Goal: Complete application form

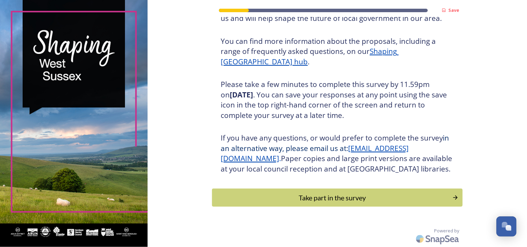
scroll to position [87, 0]
click at [332, 198] on div "Take part in the survey" at bounding box center [332, 198] width 235 height 10
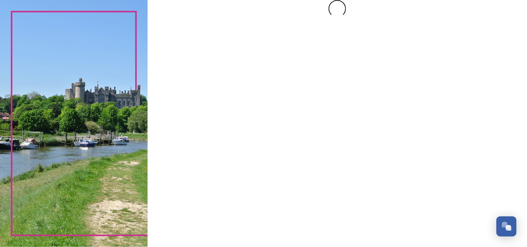
click at [332, 198] on div at bounding box center [338, 123] width 380 height 247
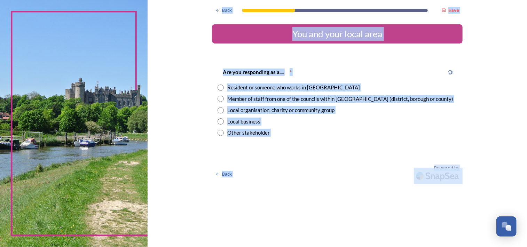
click at [301, 110] on div "Local organisation, charity or community group" at bounding box center [280, 110] width 107 height 8
radio input "true"
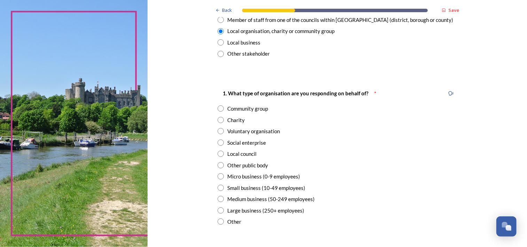
scroll to position [84, 0]
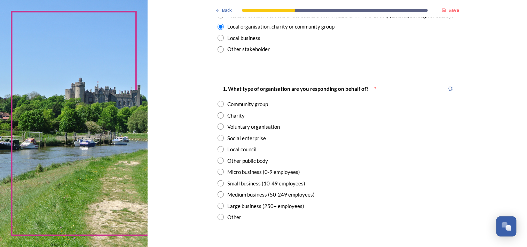
click at [219, 105] on input "radio" at bounding box center [221, 104] width 6 height 6
radio input "true"
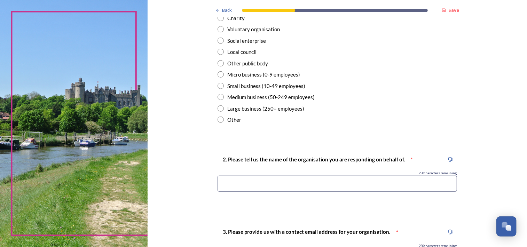
scroll to position [195, 0]
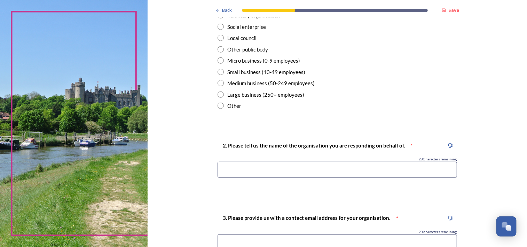
click at [225, 169] on input at bounding box center [338, 170] width 240 height 16
click at [220, 170] on input "whyke residents Association" at bounding box center [338, 170] width 240 height 16
click at [238, 169] on input "Whyke residents Association" at bounding box center [338, 170] width 240 height 16
click at [237, 169] on input "Whyke residents Association" at bounding box center [338, 170] width 240 height 16
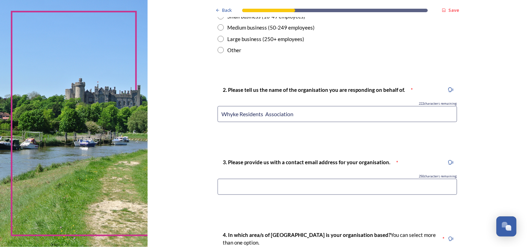
scroll to position [265, 0]
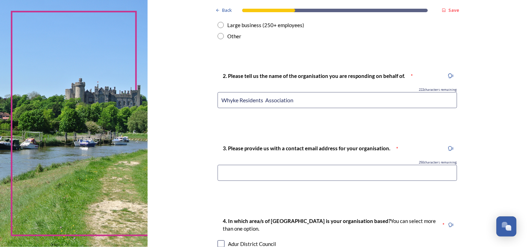
type input "Whyke Residents Association"
click at [238, 175] on input at bounding box center [338, 173] width 240 height 16
type input "[EMAIL_ADDRESS][DOMAIN_NAME]"
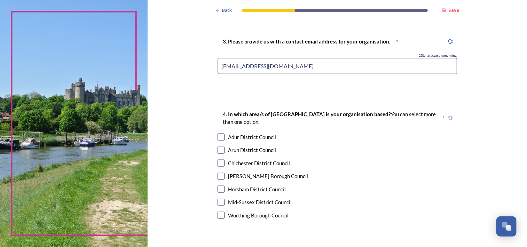
scroll to position [376, 0]
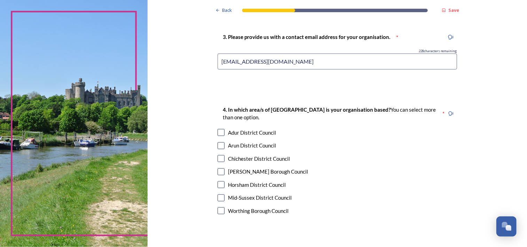
click at [218, 159] on input "checkbox" at bounding box center [221, 158] width 7 height 7
checkbox input "true"
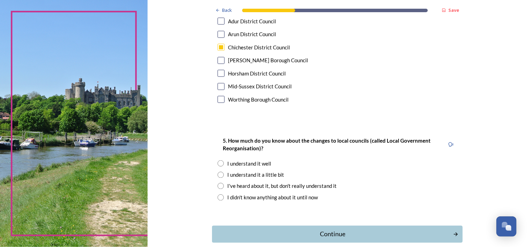
scroll to position [502, 0]
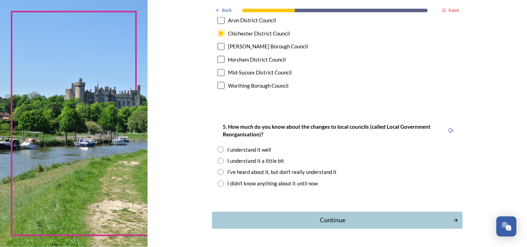
click at [218, 160] on input "radio" at bounding box center [221, 161] width 6 height 6
radio input "true"
click at [330, 221] on div "Continue" at bounding box center [333, 220] width 236 height 9
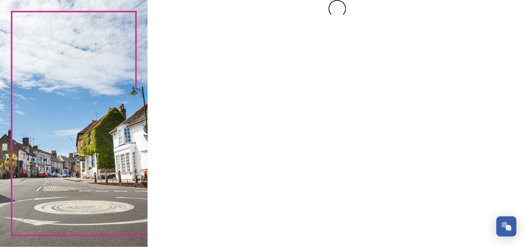
scroll to position [0, 0]
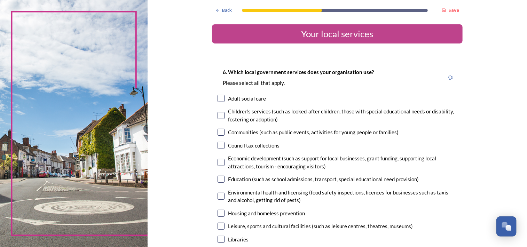
click at [218, 131] on input "checkbox" at bounding box center [221, 132] width 7 height 7
checkbox input "true"
click at [219, 196] on input "checkbox" at bounding box center [221, 196] width 7 height 7
checkbox input "true"
click at [218, 214] on input "checkbox" at bounding box center [221, 213] width 7 height 7
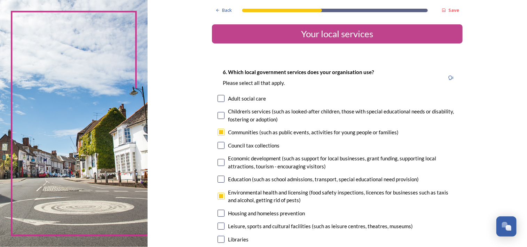
checkbox input "true"
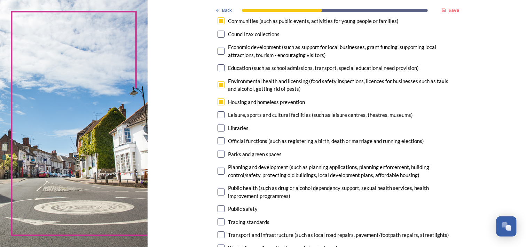
scroll to position [125, 0]
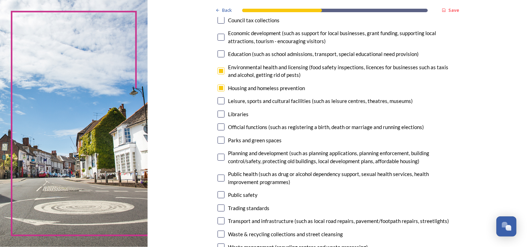
click at [218, 140] on input "checkbox" at bounding box center [221, 140] width 7 height 7
checkbox input "true"
click at [219, 158] on input "checkbox" at bounding box center [221, 157] width 7 height 7
checkbox input "true"
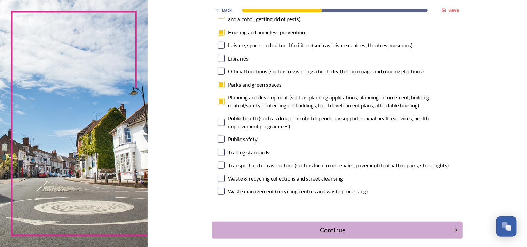
scroll to position [195, 0]
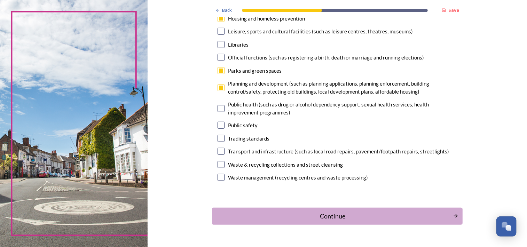
click at [218, 126] on input "checkbox" at bounding box center [221, 125] width 7 height 7
checkbox input "true"
click at [220, 152] on input "checkbox" at bounding box center [221, 151] width 7 height 7
checkbox input "true"
click at [329, 217] on div "Continue" at bounding box center [333, 215] width 236 height 9
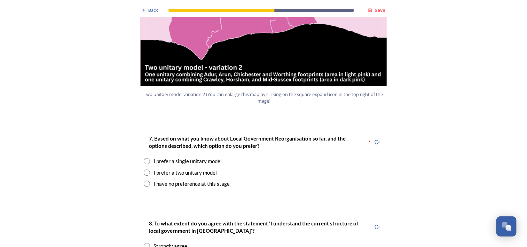
scroll to position [869, 0]
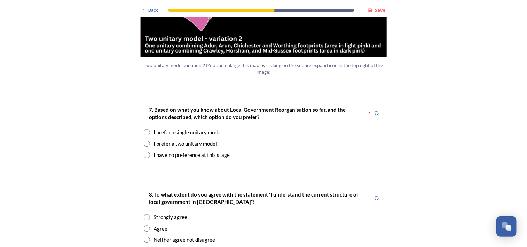
click at [144, 129] on input "radio" at bounding box center [147, 132] width 6 height 6
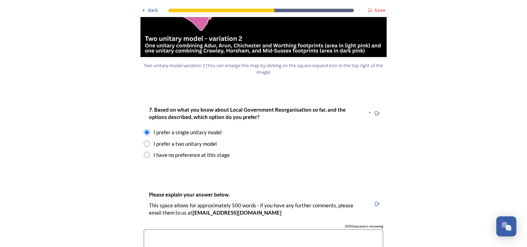
click at [249, 140] on div "I prefer a two unitary model" at bounding box center [264, 144] width 240 height 8
radio input "false"
radio input "true"
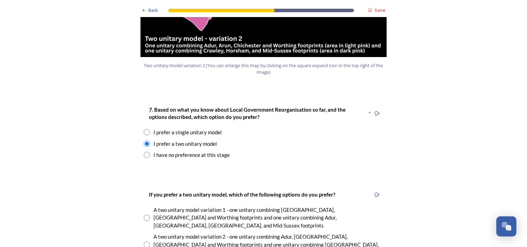
click at [145, 215] on input "radio" at bounding box center [147, 218] width 6 height 6
radio input "true"
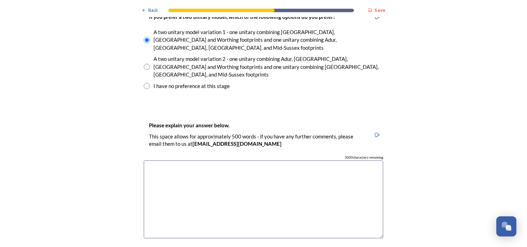
scroll to position [1050, 0]
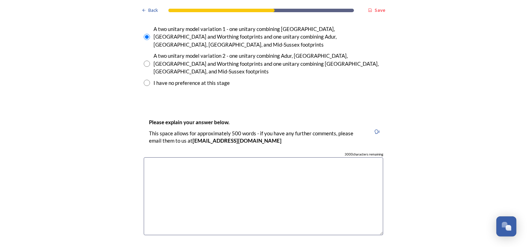
click at [153, 157] on textarea at bounding box center [264, 196] width 240 height 78
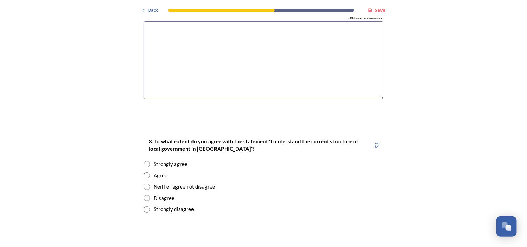
scroll to position [1190, 0]
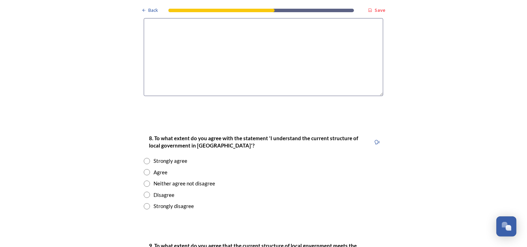
click at [145, 169] on input "radio" at bounding box center [147, 172] width 6 height 6
radio input "true"
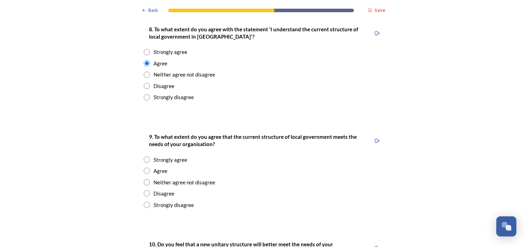
scroll to position [1301, 0]
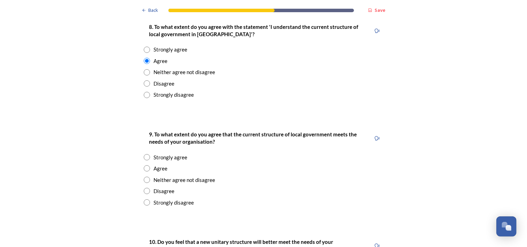
click at [145, 165] on input "radio" at bounding box center [147, 168] width 6 height 6
radio input "true"
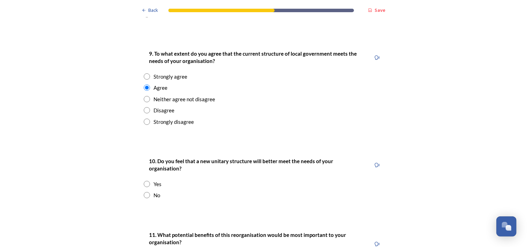
scroll to position [1385, 0]
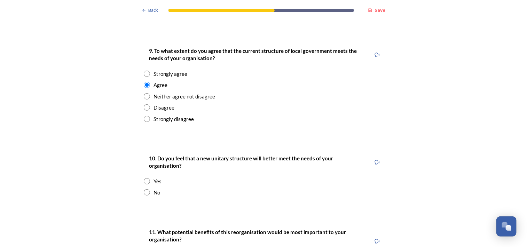
click at [144, 190] on input "radio" at bounding box center [147, 193] width 6 height 6
radio input "true"
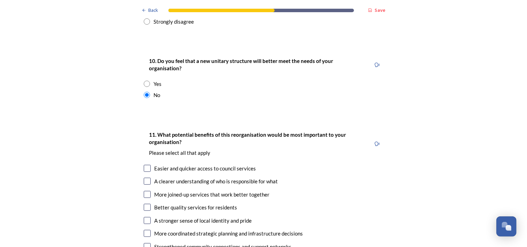
scroll to position [1496, 0]
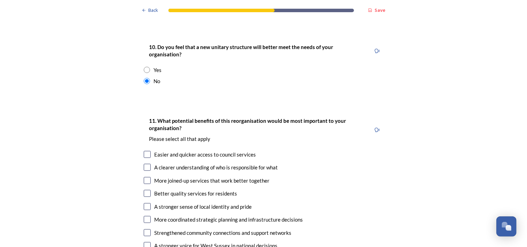
click at [144, 164] on input "checkbox" at bounding box center [147, 167] width 7 height 7
checkbox input "true"
click at [145, 177] on input "checkbox" at bounding box center [147, 180] width 7 height 7
checkbox input "true"
click at [144, 216] on input "checkbox" at bounding box center [147, 219] width 7 height 7
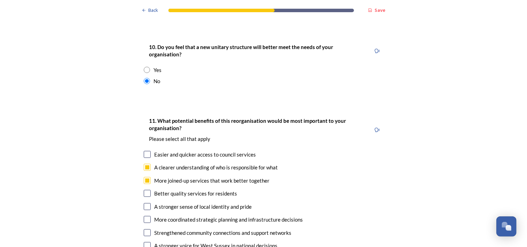
checkbox input "true"
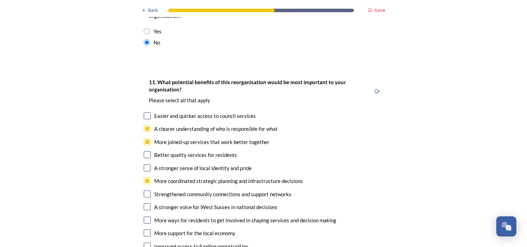
scroll to position [1538, 0]
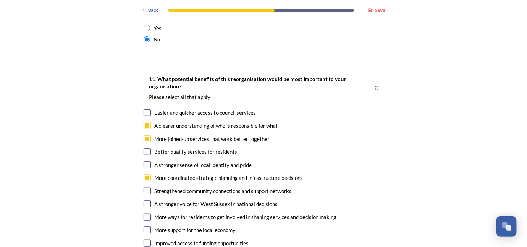
click at [145, 240] on input "checkbox" at bounding box center [147, 243] width 7 height 7
checkbox input "true"
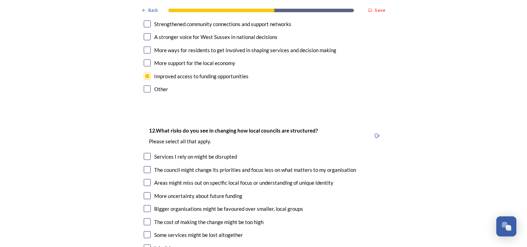
scroll to position [1719, 0]
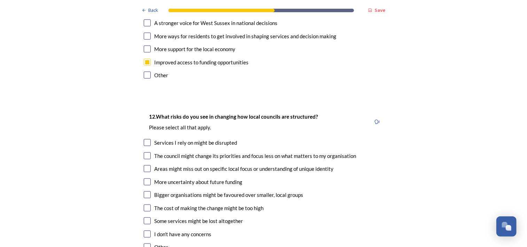
click at [145, 153] on input "checkbox" at bounding box center [147, 156] width 7 height 7
checkbox input "true"
click at [144, 165] on input "checkbox" at bounding box center [147, 168] width 7 height 7
checkbox input "true"
click at [144, 179] on input "checkbox" at bounding box center [147, 182] width 7 height 7
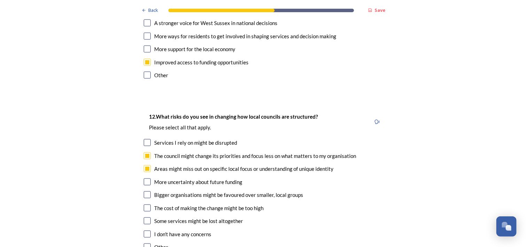
checkbox input "true"
click at [145, 192] on input "checkbox" at bounding box center [147, 195] width 7 height 7
checkbox input "true"
click at [144, 205] on input "checkbox" at bounding box center [147, 208] width 7 height 7
checkbox input "true"
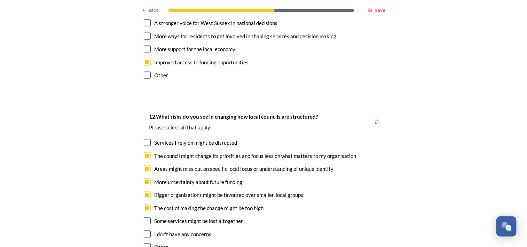
click at [144, 218] on input "checkbox" at bounding box center [147, 221] width 7 height 7
checkbox input "true"
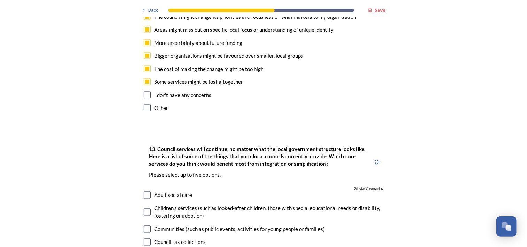
scroll to position [1872, 0]
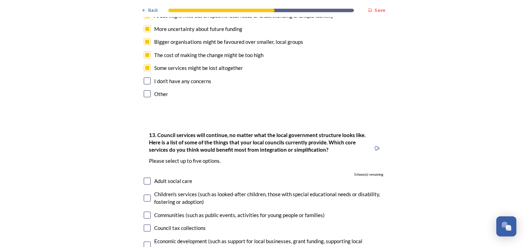
click at [145, 242] on input "checkbox" at bounding box center [147, 245] width 7 height 7
checkbox input "true"
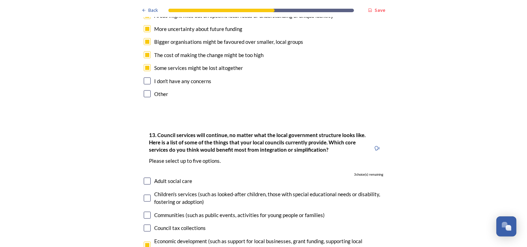
checkbox input "true"
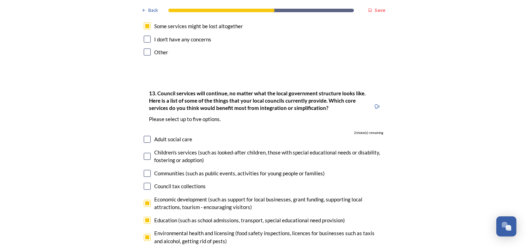
scroll to position [1928, 0]
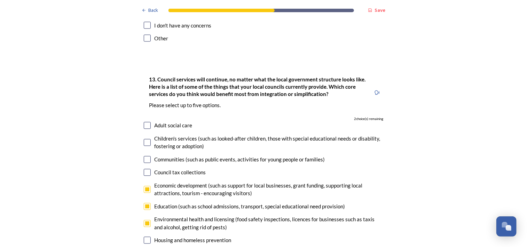
click at [146, 156] on input "checkbox" at bounding box center [147, 159] width 7 height 7
checkbox input "true"
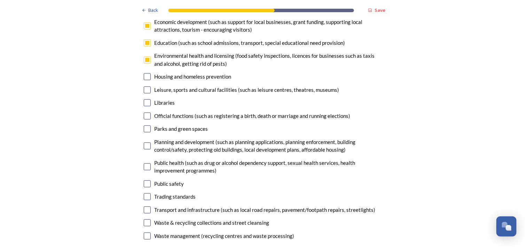
scroll to position [2095, 0]
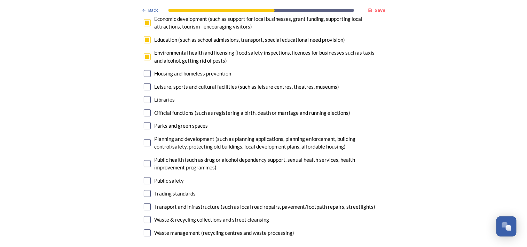
click at [144, 203] on input "checkbox" at bounding box center [147, 206] width 7 height 7
checkbox input "true"
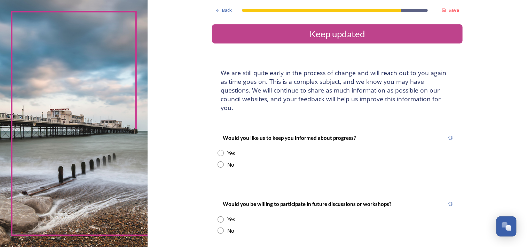
click at [218, 150] on input "radio" at bounding box center [221, 153] width 6 height 6
radio input "true"
click at [249, 216] on input at bounding box center [338, 224] width 240 height 16
type input "[EMAIL_ADDRESS][DOMAIN_NAME]"
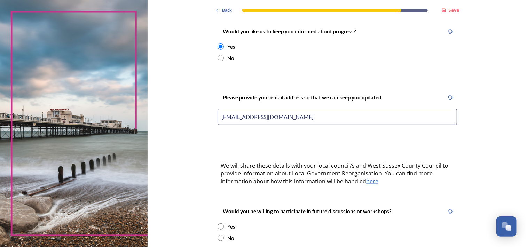
scroll to position [111, 0]
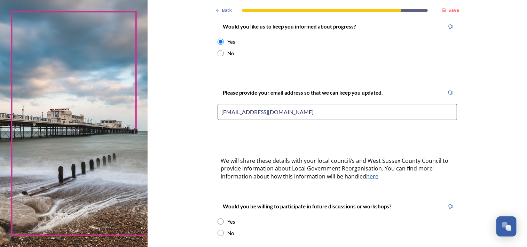
click at [220, 230] on input "radio" at bounding box center [221, 233] width 6 height 6
radio input "true"
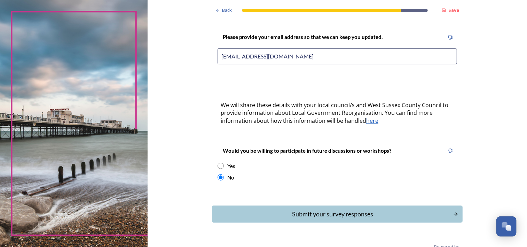
scroll to position [174, 0]
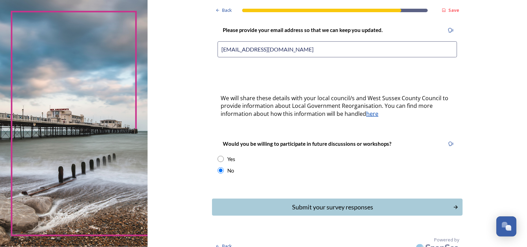
click at [340, 203] on div "Submit your survey responses" at bounding box center [333, 207] width 234 height 9
